Goal: Information Seeking & Learning: Learn about a topic

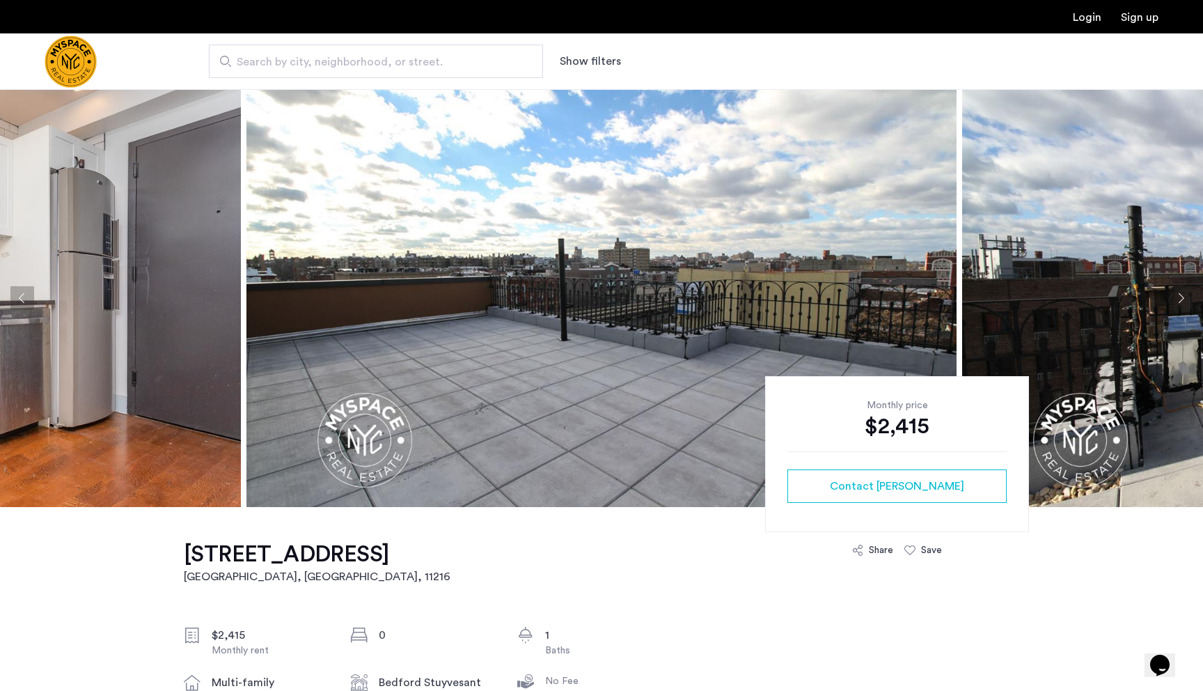
click at [437, 235] on img at bounding box center [601, 298] width 710 height 418
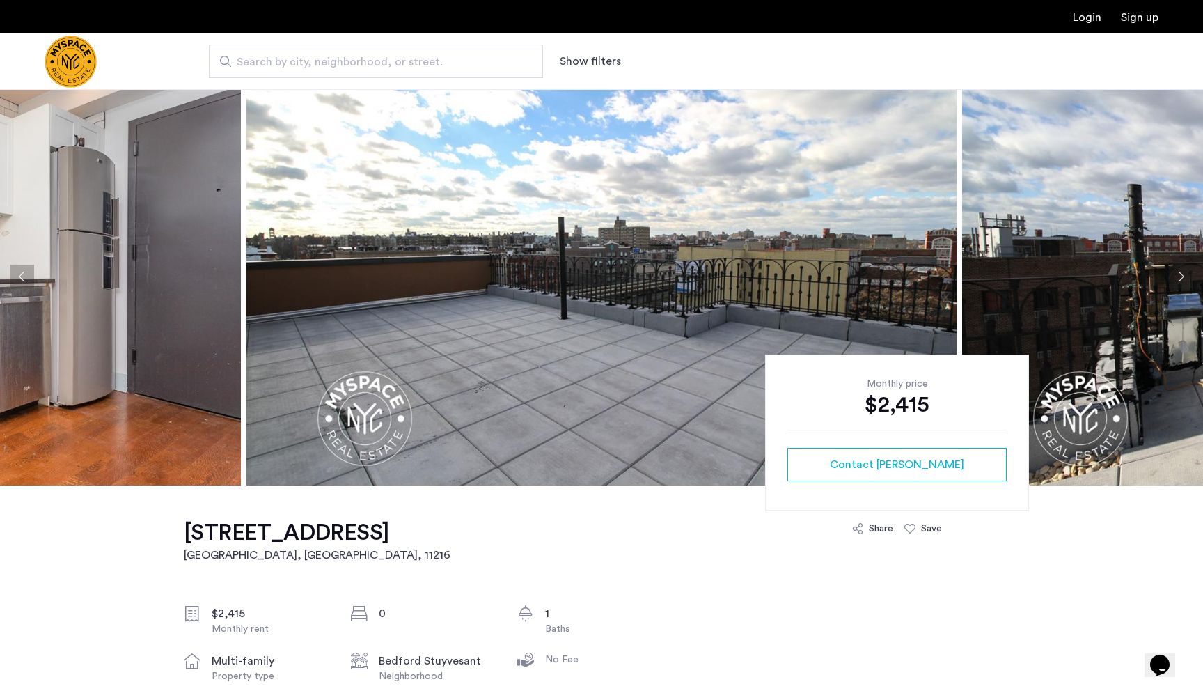
scroll to position [26, 0]
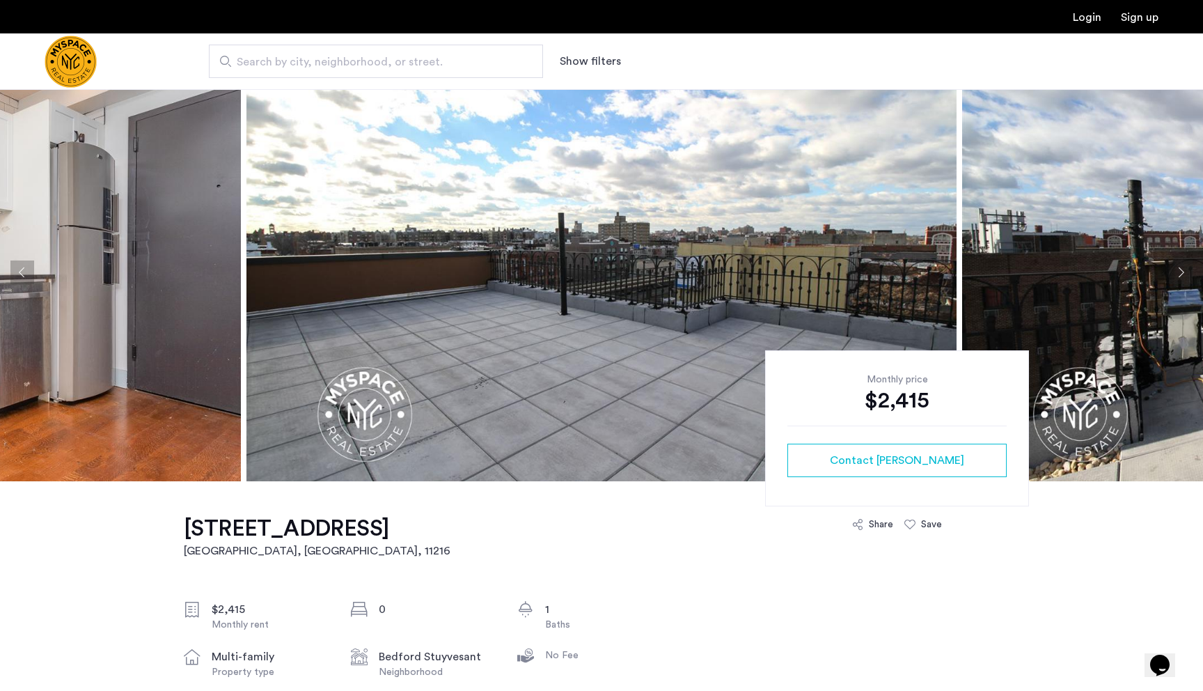
click at [361, 320] on img at bounding box center [601, 272] width 710 height 418
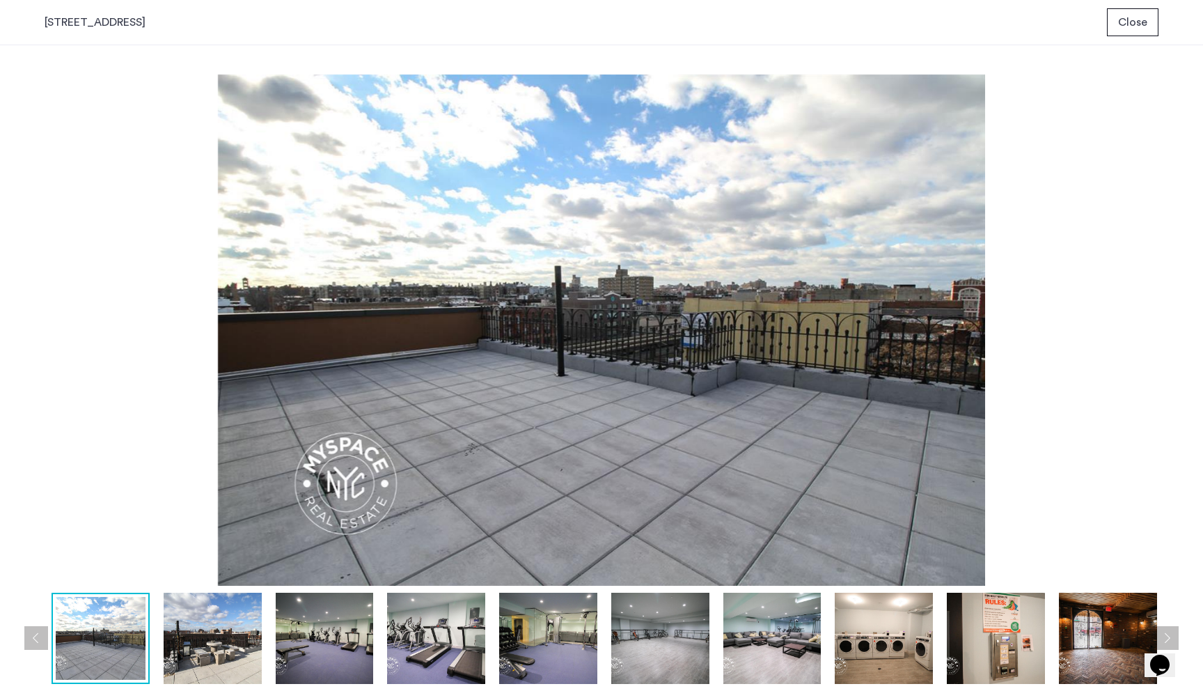
scroll to position [0, 0]
